Goal: Task Accomplishment & Management: Use online tool/utility

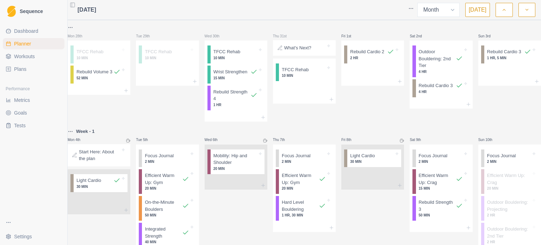
select select "month"
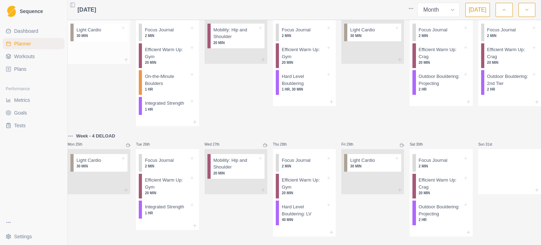
click at [99, 38] on p "30 MIN" at bounding box center [98, 35] width 44 height 5
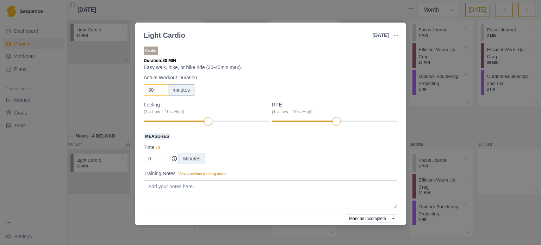
click at [152, 89] on input "30" at bounding box center [156, 89] width 25 height 11
type input "2"
type input "30"
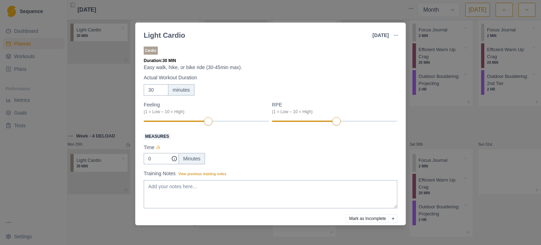
click at [236, 138] on label "Measures" at bounding box center [268, 136] width 249 height 8
click at [179, 153] on input "0" at bounding box center [161, 158] width 35 height 11
click at [192, 122] on div at bounding box center [172, 120] width 56 height 1
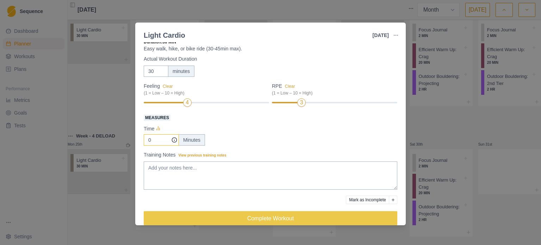
scroll to position [29, 0]
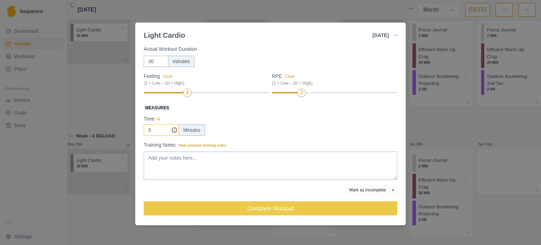
click at [157, 132] on input "0" at bounding box center [161, 129] width 35 height 11
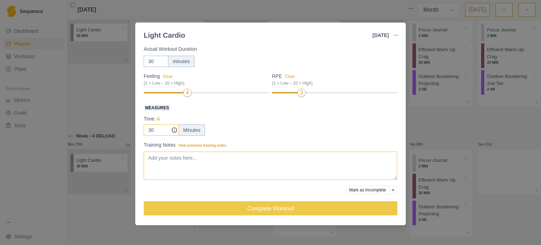
type input "30"
click at [168, 158] on textarea "Training Notes View previous training notes" at bounding box center [271, 165] width 254 height 28
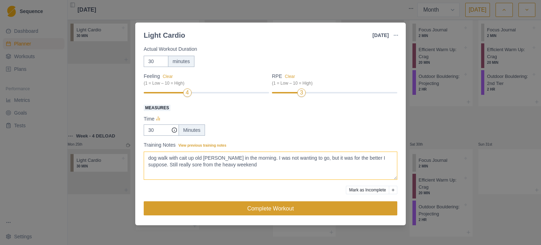
type textarea "dog walk with cait up old [PERSON_NAME] in the morning. I was not wanting to go…"
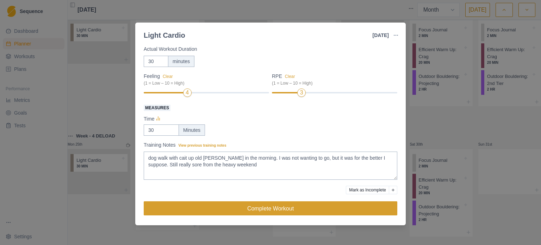
click at [239, 210] on button "Complete Workout" at bounding box center [271, 208] width 254 height 14
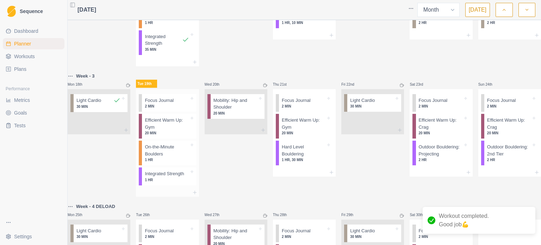
scroll to position [365, 0]
